Goal: Task Accomplishment & Management: Use online tool/utility

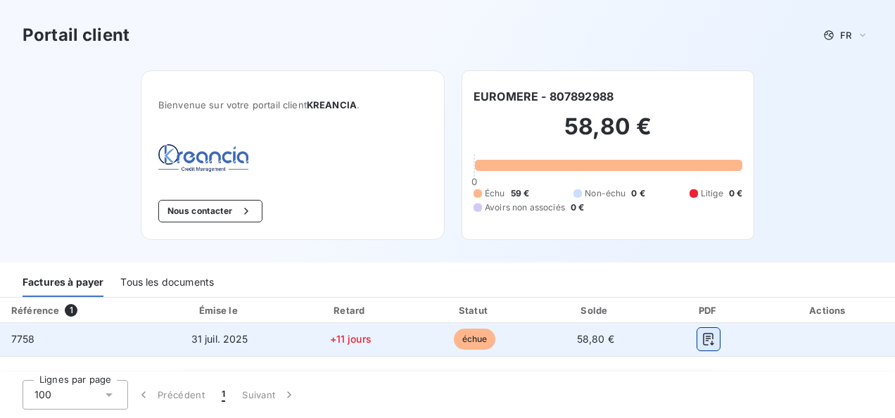
click at [697, 340] on button "button" at bounding box center [708, 339] width 23 height 23
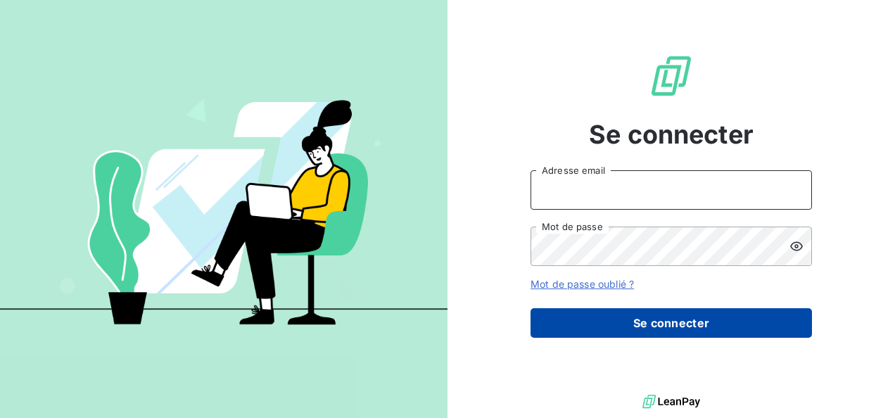
type input "[PERSON_NAME][EMAIL_ADDRESS][PERSON_NAME][DOMAIN_NAME]"
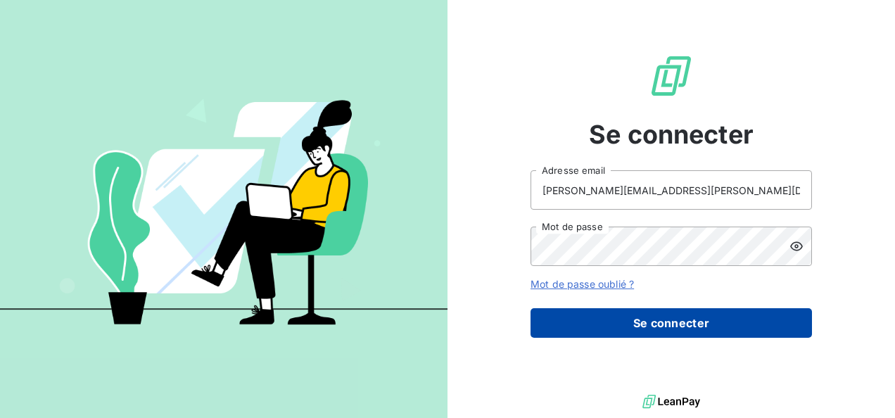
click at [675, 316] on button "Se connecter" at bounding box center [670, 323] width 281 height 30
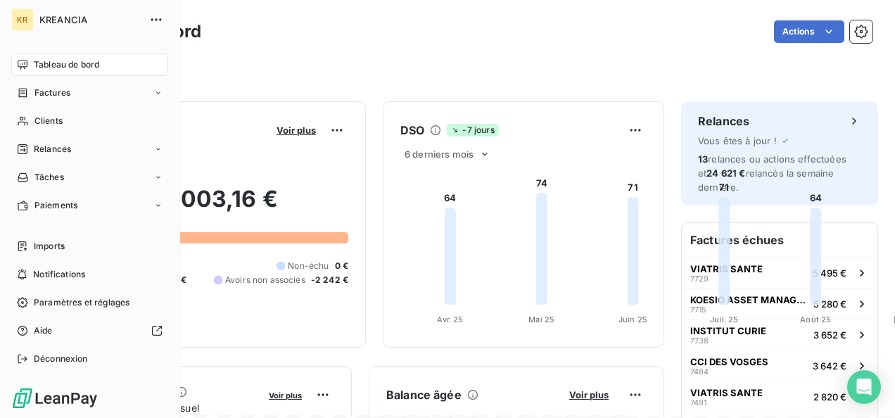
click at [28, 60] on div "Tableau de bord" at bounding box center [89, 64] width 157 height 23
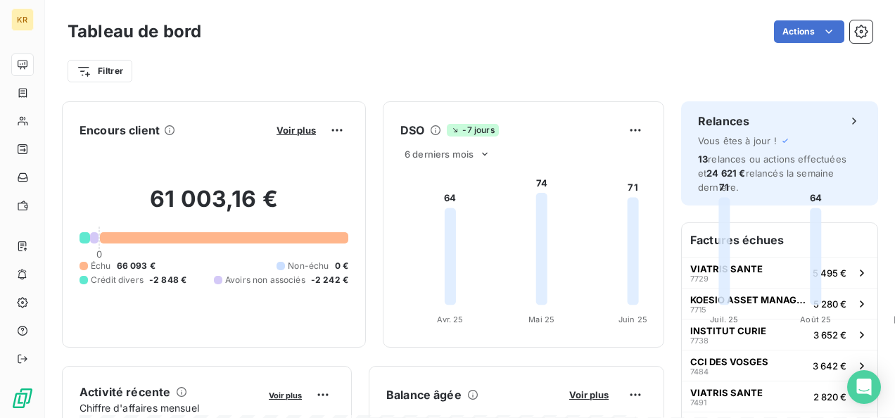
click at [305, 274] on span "Avoirs non associés" at bounding box center [265, 280] width 80 height 13
click at [143, 276] on span "Crédit divers" at bounding box center [117, 280] width 53 height 13
drag, startPoint x: 371, startPoint y: 276, endPoint x: 143, endPoint y: 274, distance: 228.6
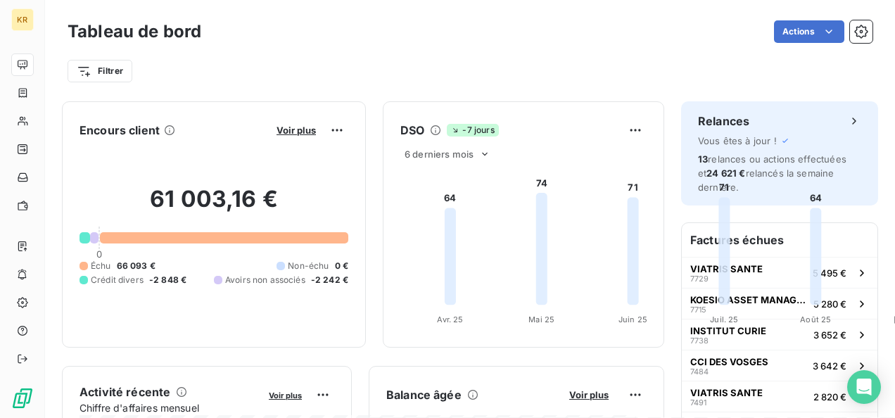
click at [143, 272] on span "66 093 €" at bounding box center [136, 266] width 39 height 13
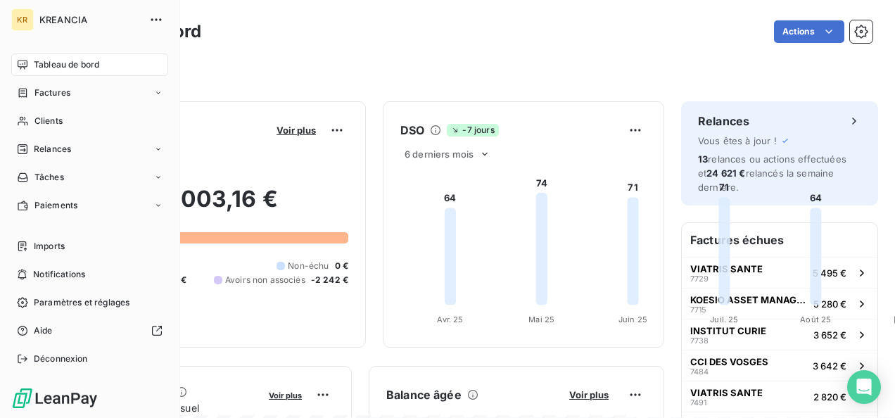
click at [32, 65] on div "Tableau de bord" at bounding box center [89, 64] width 157 height 23
click at [63, 251] on span "Imports" at bounding box center [49, 246] width 31 height 13
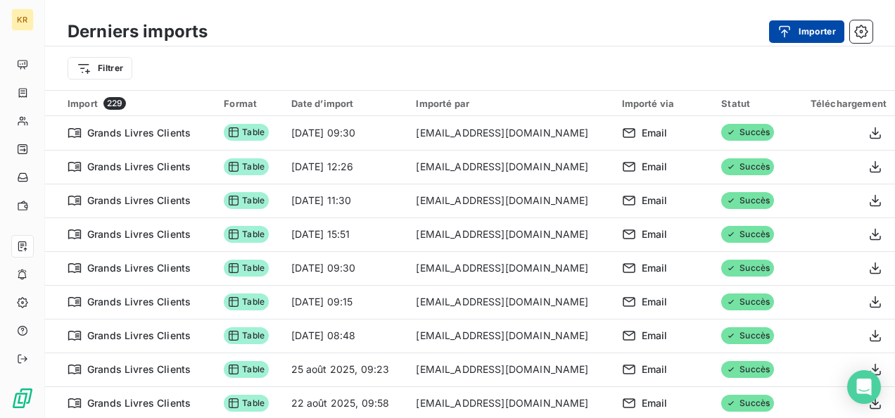
click at [782, 27] on icon "button" at bounding box center [784, 32] width 14 height 14
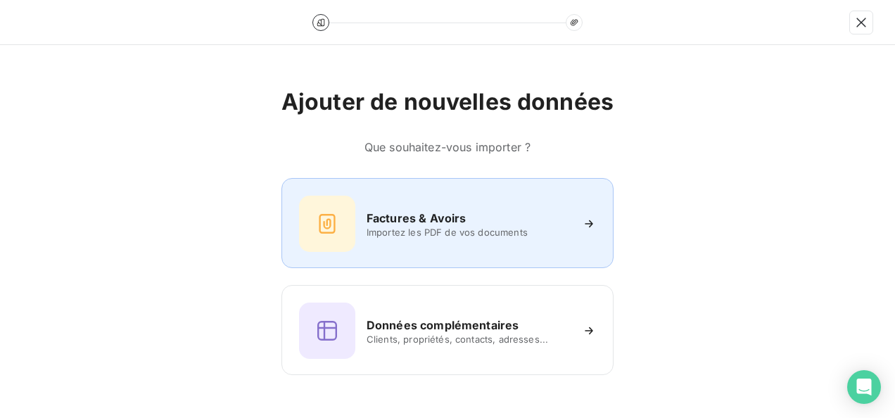
click at [531, 218] on div "Factures & Avoirs" at bounding box center [468, 218] width 204 height 17
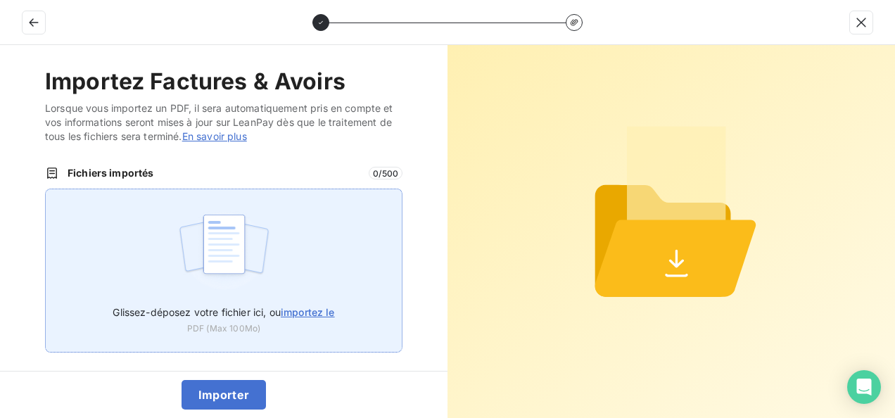
click at [230, 290] on img at bounding box center [224, 251] width 94 height 90
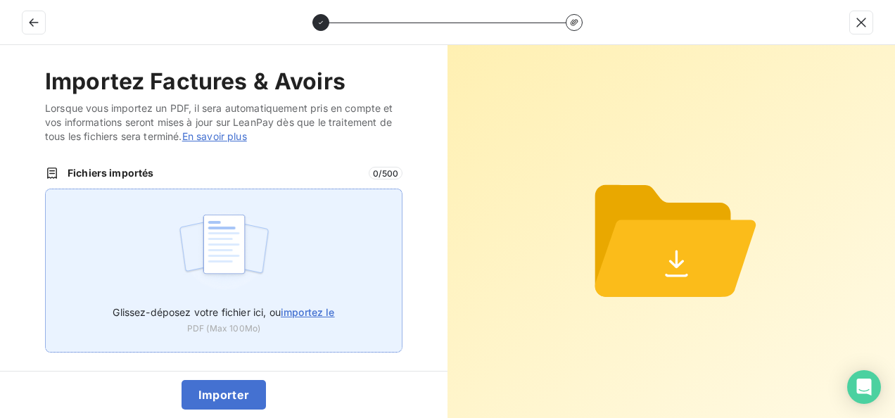
type input "C:\fakepath\LEANPAY10093.PDF"
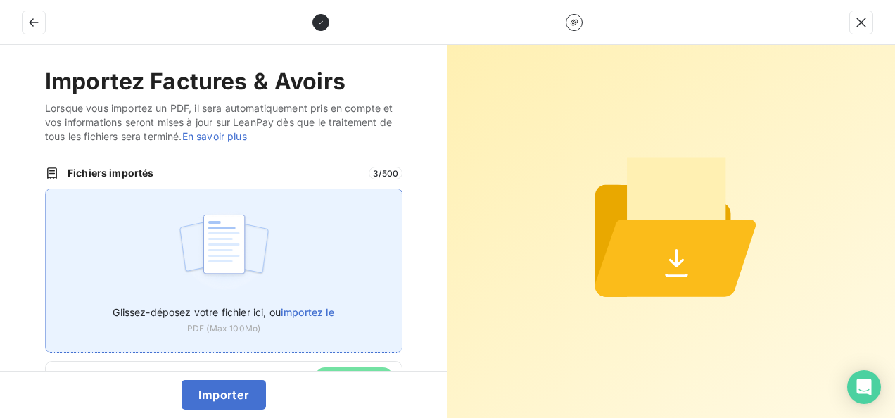
scroll to position [46, 0]
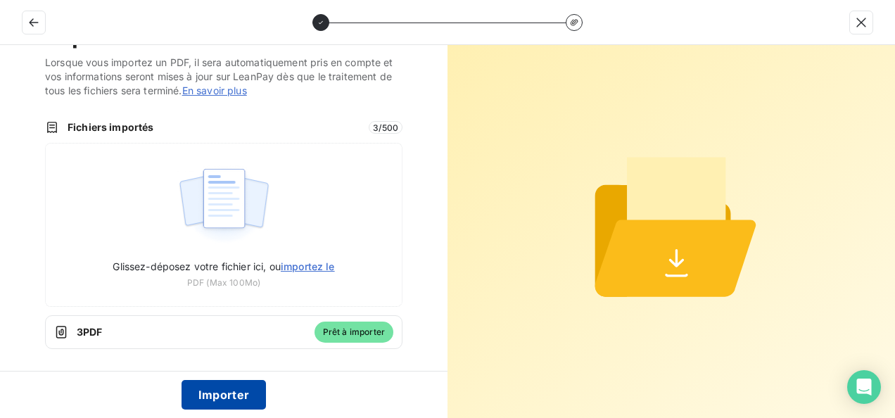
click at [234, 396] on button "Importer" at bounding box center [223, 395] width 85 height 30
